Goal: Transaction & Acquisition: Download file/media

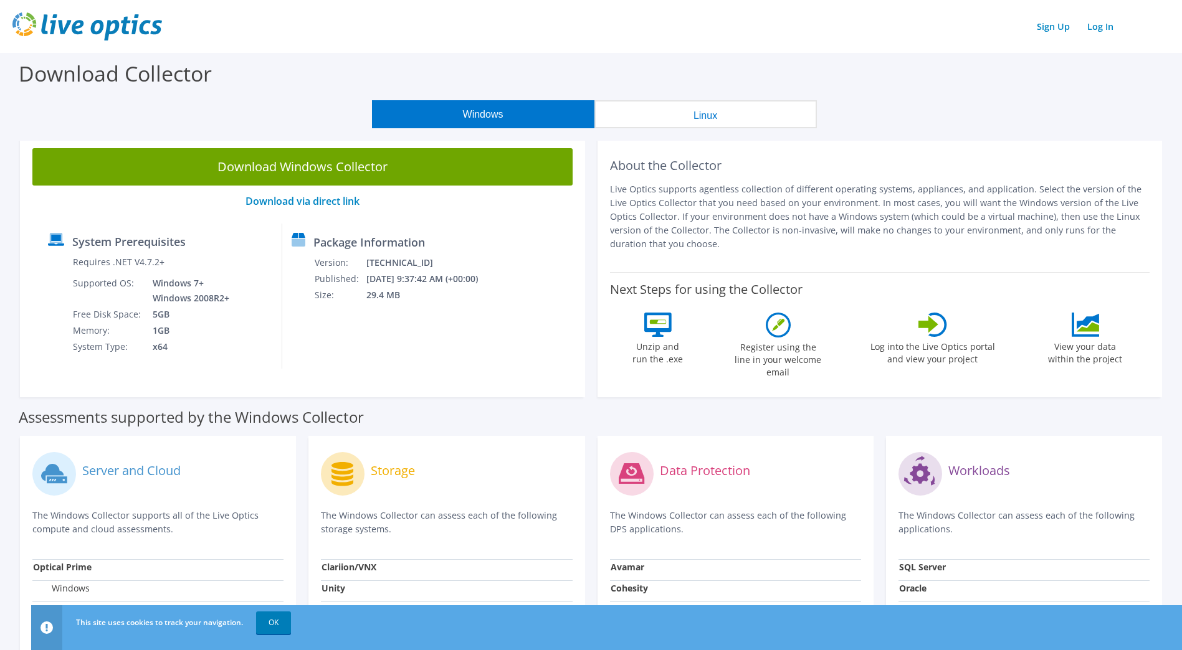
drag, startPoint x: 282, startPoint y: 618, endPoint x: 392, endPoint y: 504, distance: 159.0
click at [282, 618] on link "OK" at bounding box center [273, 623] width 35 height 22
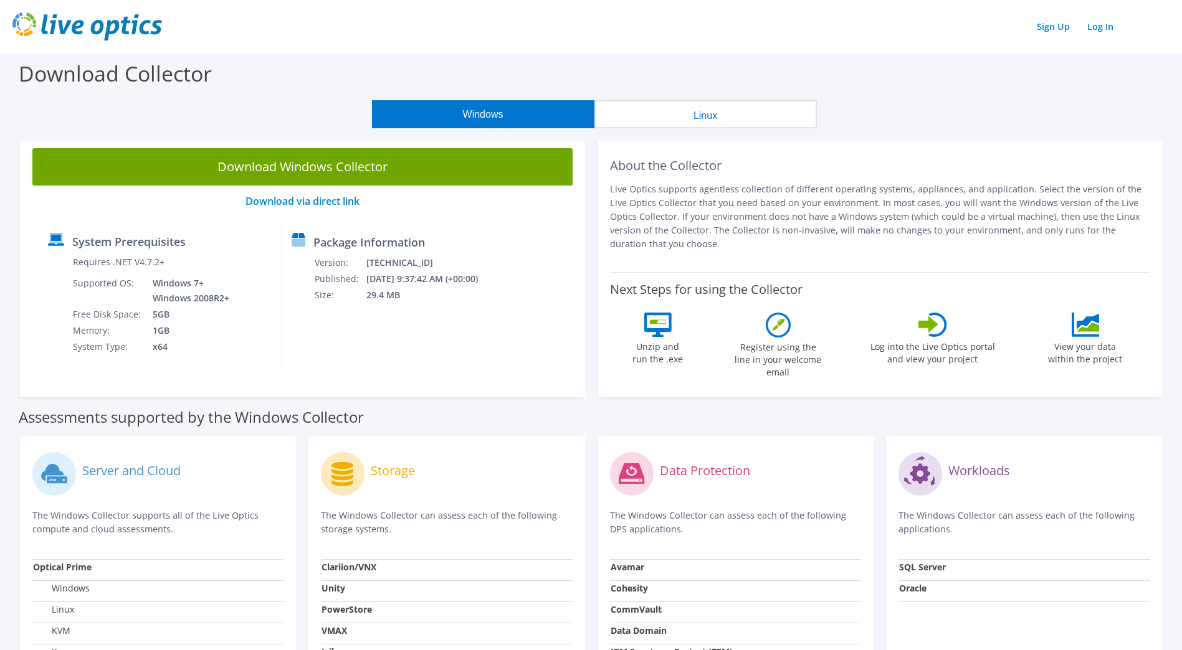
click at [889, 74] on div "Download Collector" at bounding box center [590, 76] width 1169 height 47
drag, startPoint x: 335, startPoint y: 81, endPoint x: 906, endPoint y: 103, distance: 571.6
click at [906, 103] on section "Download Collector Windows Linux Download Windows Collector Download via direct…" at bounding box center [591, 494] width 1182 height 883
click at [909, 102] on div "Windows Linux" at bounding box center [593, 114] width 1163 height 28
click at [889, 98] on div "Download Collector" at bounding box center [590, 76] width 1169 height 47
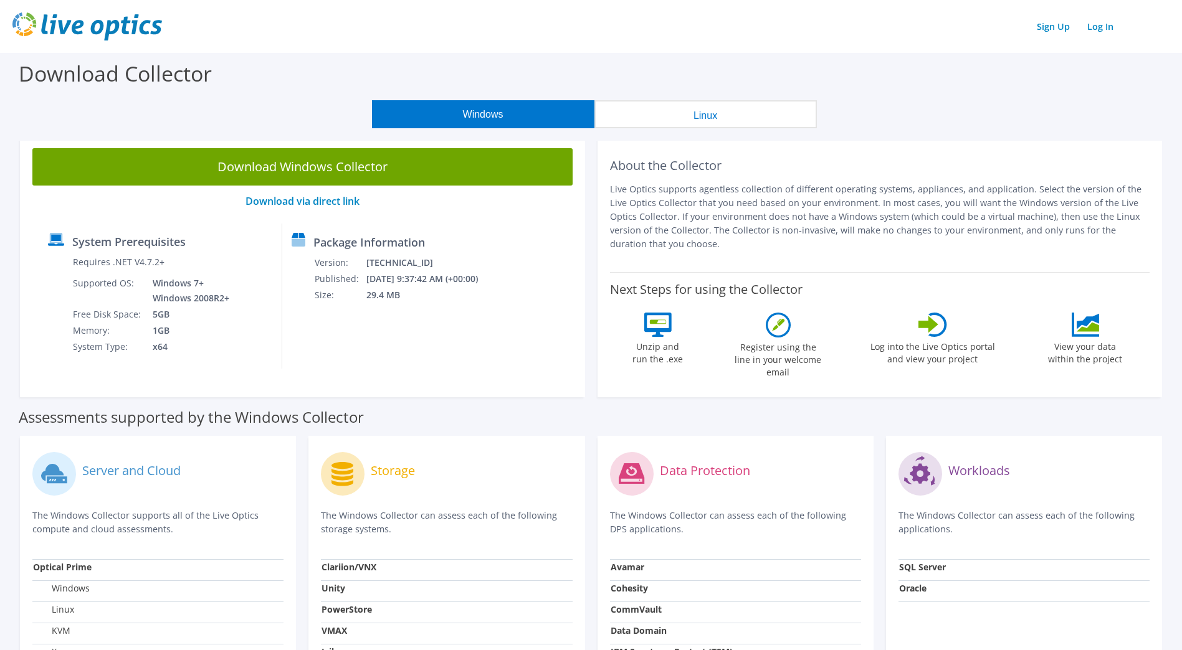
click at [362, 75] on div "Download Collector" at bounding box center [590, 76] width 1169 height 47
click at [356, 77] on div "Download Collector" at bounding box center [590, 76] width 1169 height 47
click at [357, 78] on div "Download Collector" at bounding box center [590, 76] width 1169 height 47
click at [969, 105] on div "Windows Linux" at bounding box center [593, 114] width 1163 height 28
